Goal: Obtain resource: Download file/media

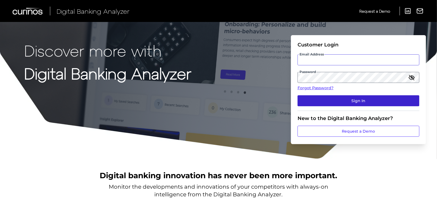
type input "[PERSON_NAME][EMAIL_ADDRESS][DOMAIN_NAME]"
click at [350, 100] on button "Sign In" at bounding box center [359, 100] width 122 height 11
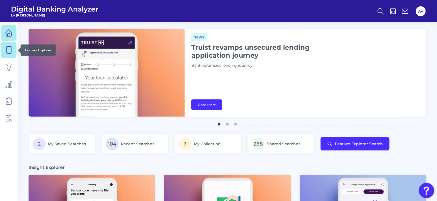
click at [12, 55] on link at bounding box center [8, 49] width 15 height 15
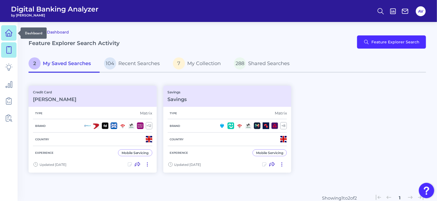
click at [11, 36] on icon at bounding box center [8, 33] width 7 height 7
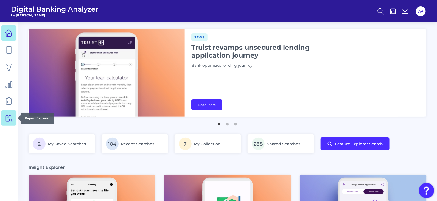
click at [9, 117] on icon at bounding box center [9, 118] width 8 height 8
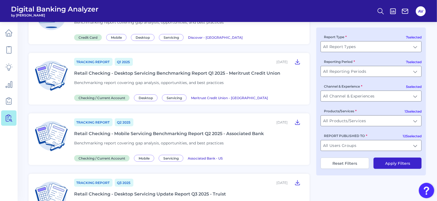
scroll to position [71, 0]
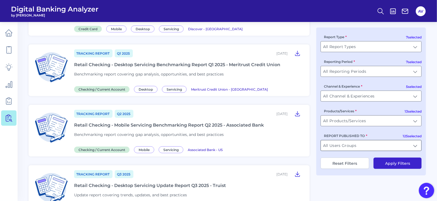
click at [344, 147] on input "All Users Groups" at bounding box center [371, 145] width 101 height 10
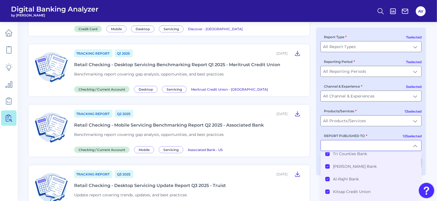
scroll to position [1007, 0]
type input "All Users Groups"
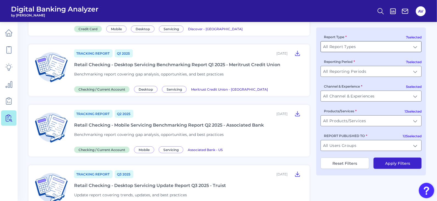
click at [351, 49] on input "All Report Types" at bounding box center [371, 46] width 101 height 10
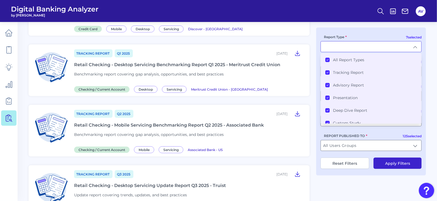
click at [354, 36] on div "Report Type All Report Types Tracking Report Advisory Report Presentation Deep …" at bounding box center [371, 43] width 101 height 18
type input "All Report Types"
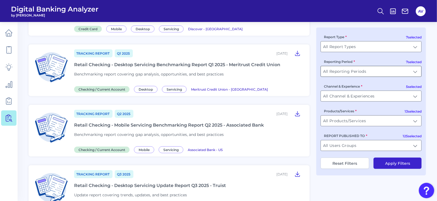
click at [356, 76] on input "All Reporting Periods" at bounding box center [371, 71] width 101 height 10
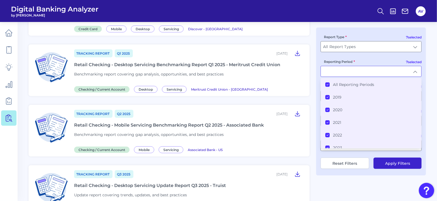
click at [365, 58] on div "7 selected Report Type All Report Types All Report Types 7 selected Reporting P…" at bounding box center [371, 101] width 110 height 148
type input "All Reporting Periods"
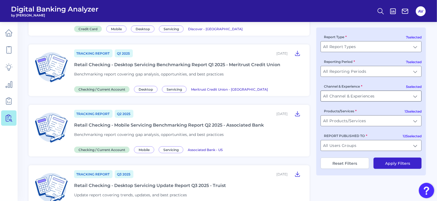
click at [361, 96] on input "All Channel & Experiences" at bounding box center [371, 96] width 101 height 10
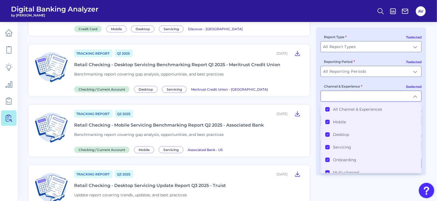
click at [361, 96] on input "Channel & Experience" at bounding box center [371, 96] width 101 height 10
type input "All Channel & Experiences"
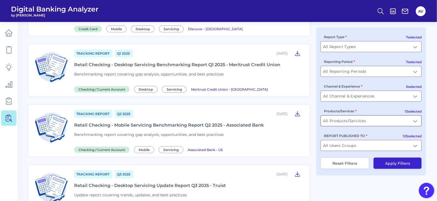
click at [384, 123] on input "All Products/Services" at bounding box center [371, 121] width 101 height 10
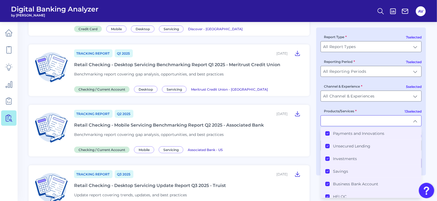
scroll to position [323, 0]
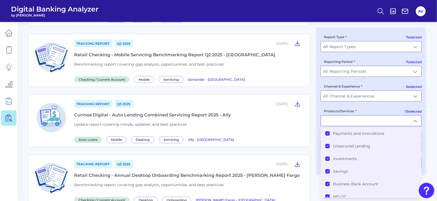
click at [428, 80] on main "Back to Dashboard Report Explorer Tracking Report Q3 [DATE], 2025 Credit Card -…" at bounding box center [218, 93] width 437 height 832
type input "All Products/Services"
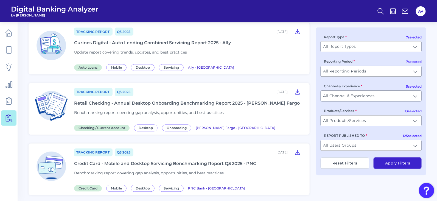
scroll to position [398, 0]
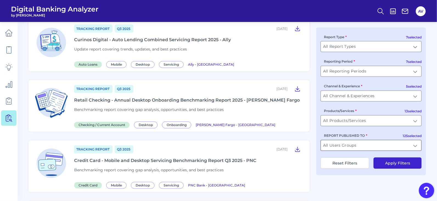
click at [347, 143] on input "All Users Groups" at bounding box center [371, 145] width 101 height 10
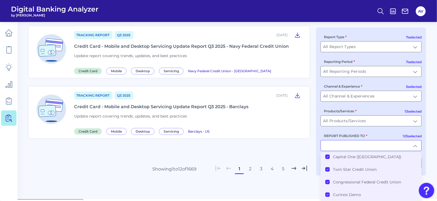
scroll to position [0, 0]
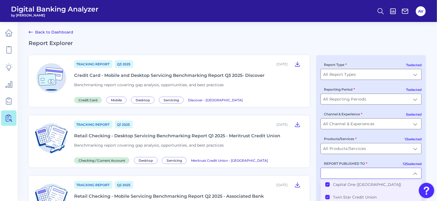
click at [240, 41] on h2 "Report Explorer" at bounding box center [228, 43] width 398 height 7
type input "All Users Groups"
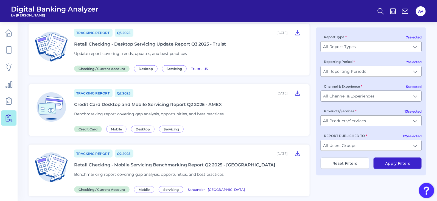
scroll to position [225, 0]
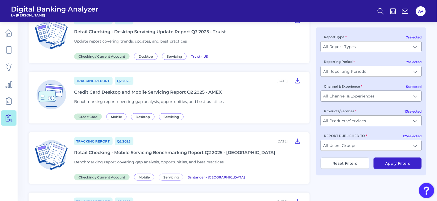
drag, startPoint x: 211, startPoint y: 90, endPoint x: 205, endPoint y: 93, distance: 6.8
click at [205, 93] on div "Credit Card Desktop and Mobile Servicing Report Q2 2025 - AMEX" at bounding box center [148, 92] width 148 height 5
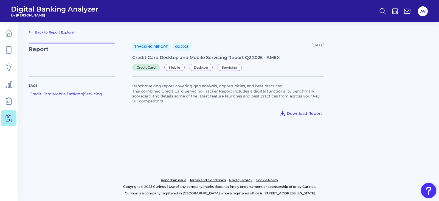
click at [290, 110] on button "Download Report" at bounding box center [301, 113] width 48 height 9
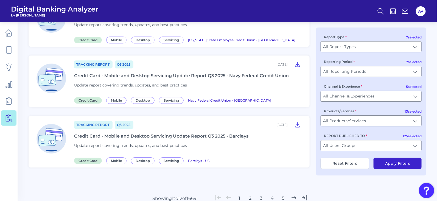
scroll to position [627, 0]
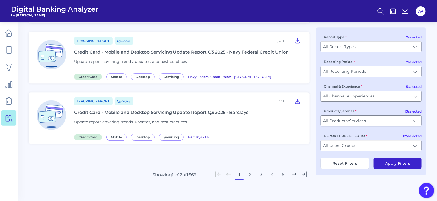
click at [251, 176] on button "2" at bounding box center [250, 174] width 9 height 9
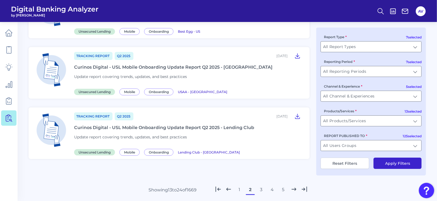
scroll to position [663, 0]
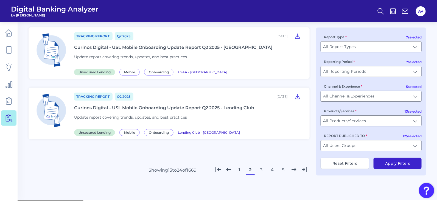
click at [262, 171] on button "3" at bounding box center [261, 170] width 9 height 9
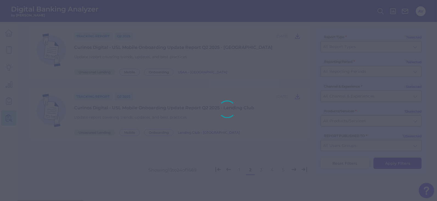
scroll to position [633, 0]
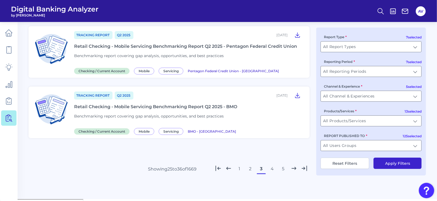
click at [273, 169] on button "4" at bounding box center [272, 168] width 9 height 9
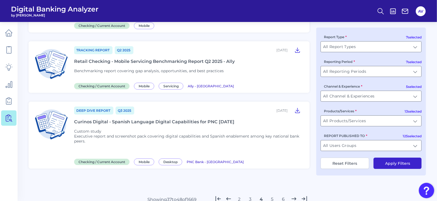
scroll to position [700, 0]
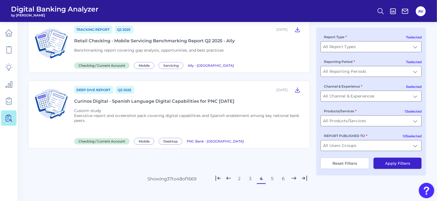
click at [274, 178] on button "5" at bounding box center [272, 178] width 9 height 9
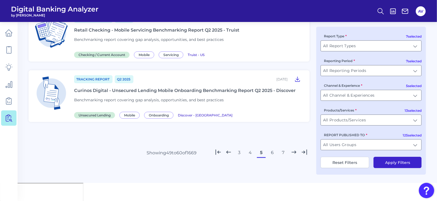
scroll to position [669, 0]
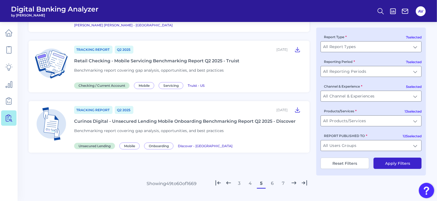
click at [272, 179] on button "6" at bounding box center [272, 183] width 9 height 9
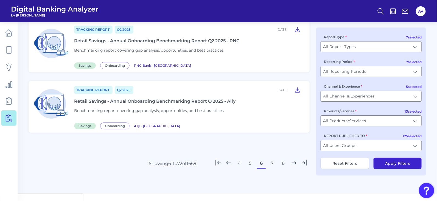
scroll to position [405, 0]
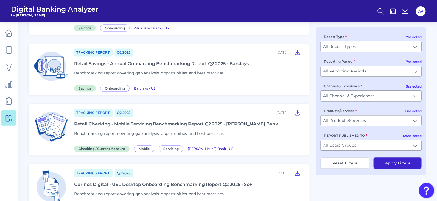
click at [311, 131] on div "Deep Dive Report Q2 [DATE], 2025 Curinos Digital - Account Aggregation Deep Div…" at bounding box center [228, 50] width 398 height 800
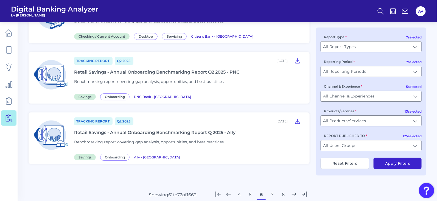
scroll to position [652, 0]
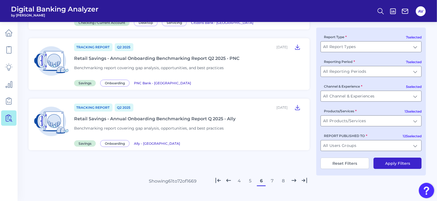
click at [275, 180] on button "7" at bounding box center [272, 181] width 9 height 9
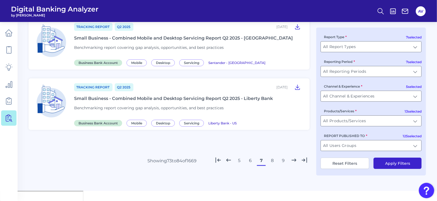
scroll to position [633, 0]
